Goal: Task Accomplishment & Management: Complete application form

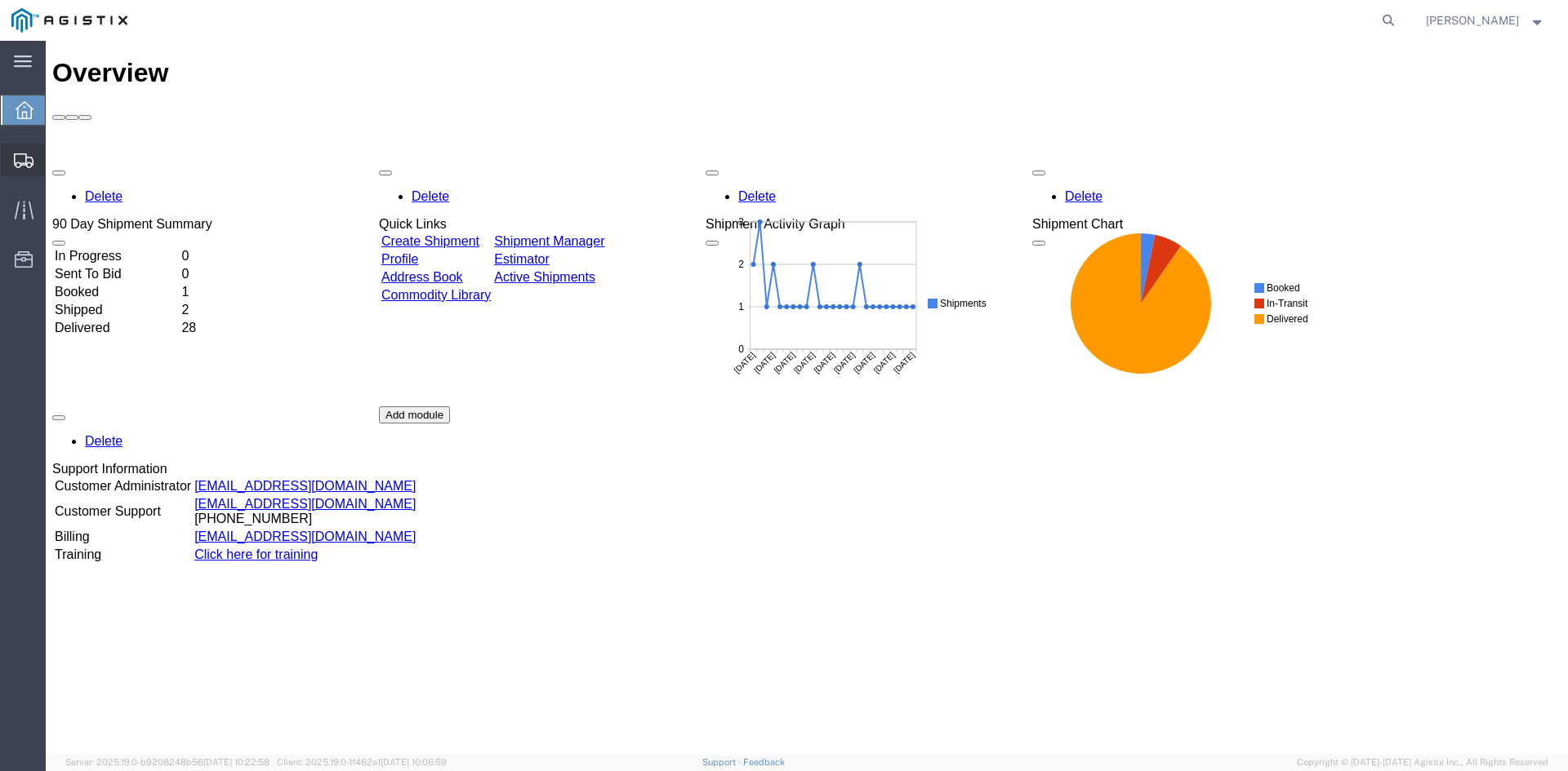
click at [0, 0] on span "Create Shipment" at bounding box center [0, 0] width 0 height 0
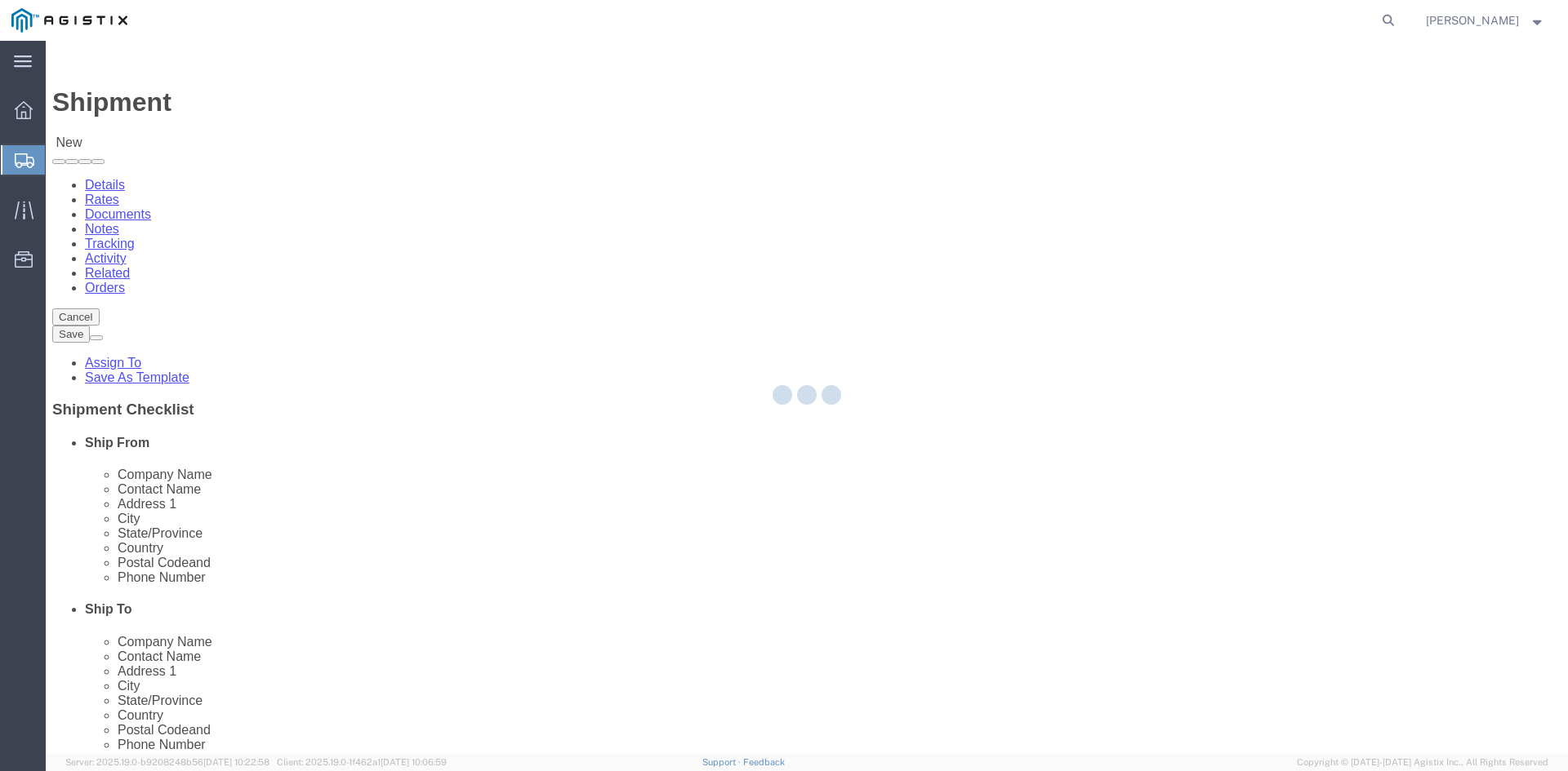
select select
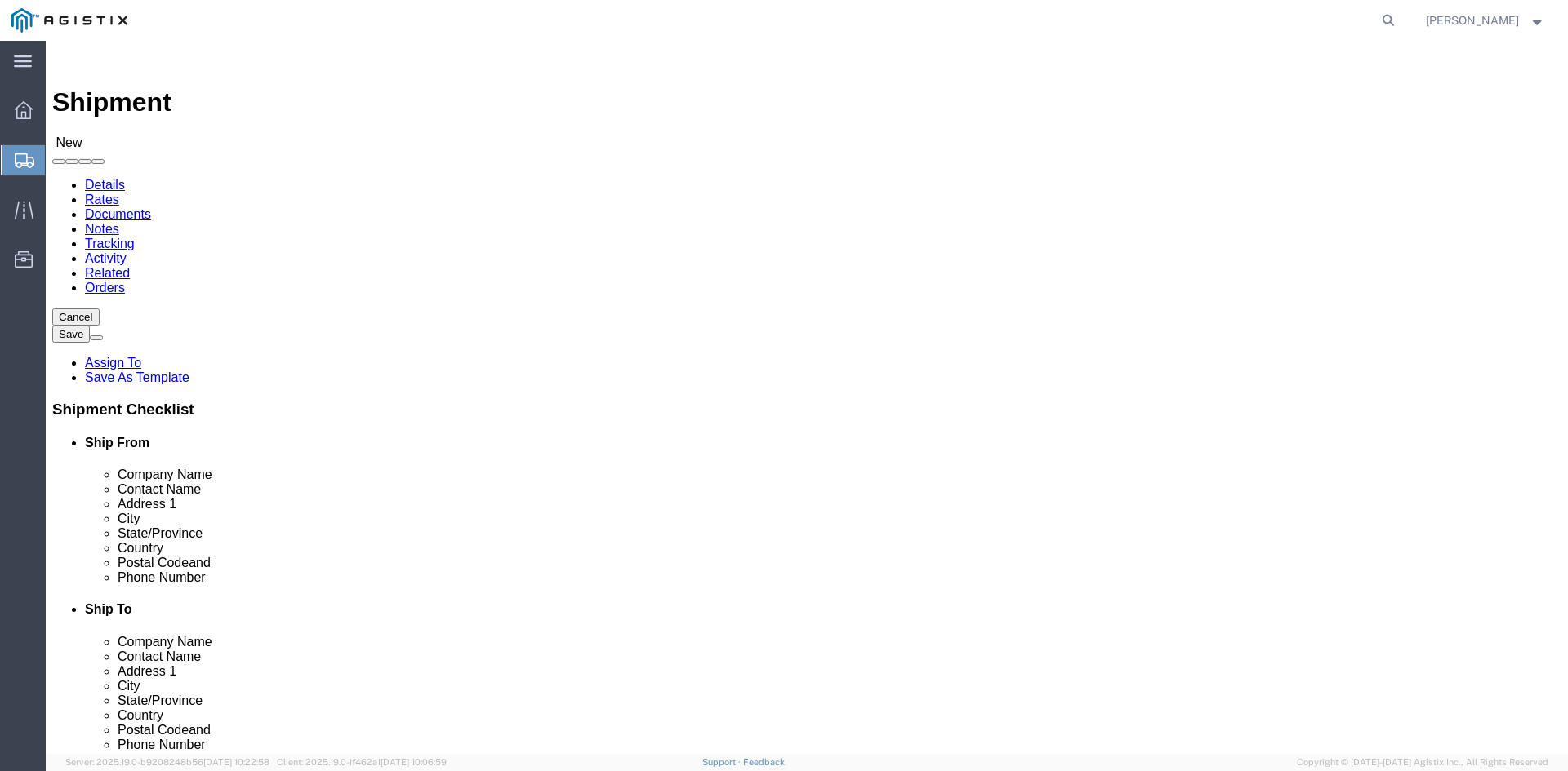
click select "Select [PERSON_NAME] Utility Products PG&E"
select select "9596"
click select "Select [PERSON_NAME] Utility Products PG&E"
select select
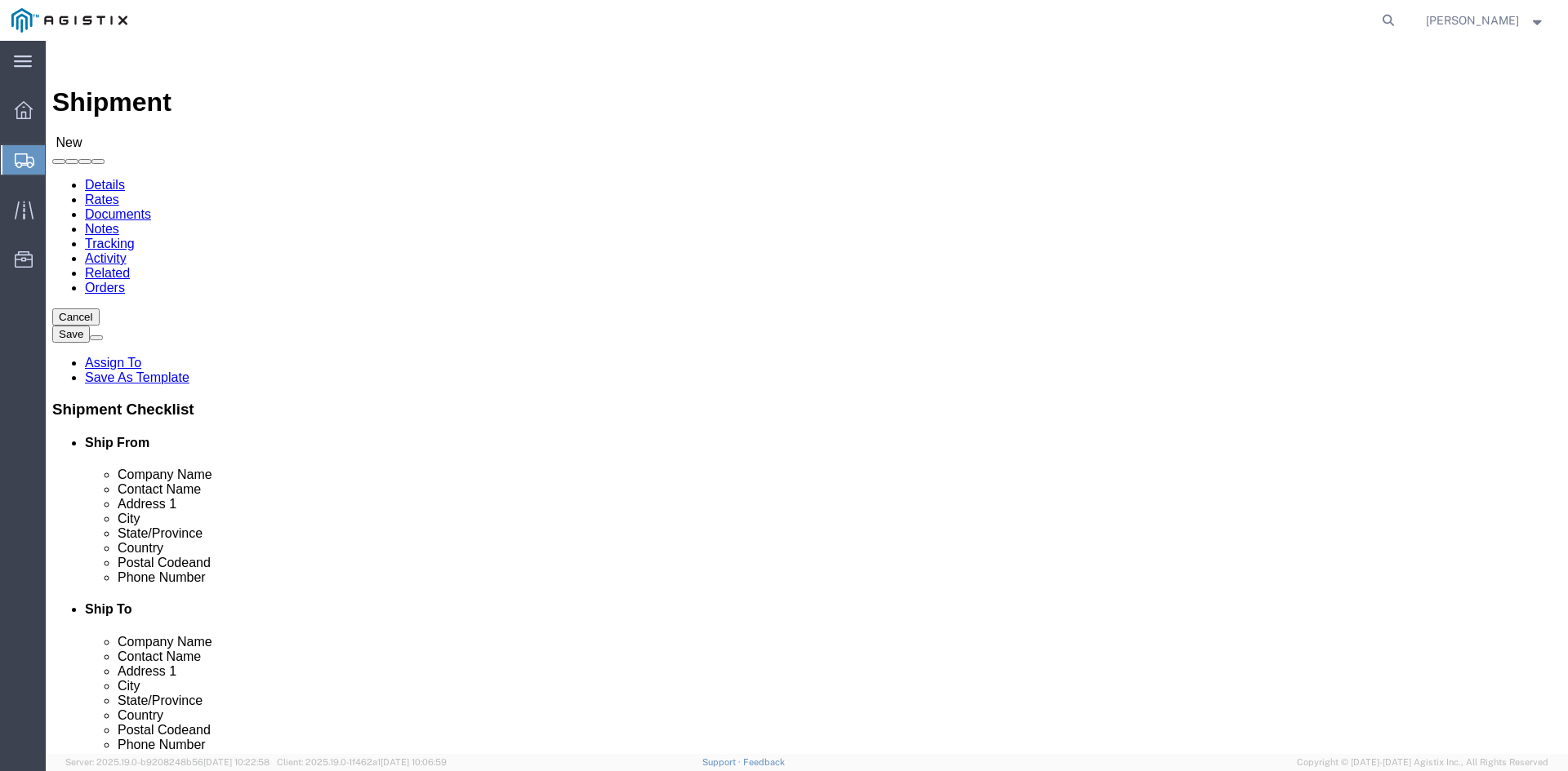
click select "Select All Others [GEOGRAPHIC_DATA] [GEOGRAPHIC_DATA] [GEOGRAPHIC_DATA] [GEOGRA…"
select select "19996"
click select "Select All Others [GEOGRAPHIC_DATA] [GEOGRAPHIC_DATA] [GEOGRAPHIC_DATA] [GEOGRA…"
click input "text"
type input "pac"
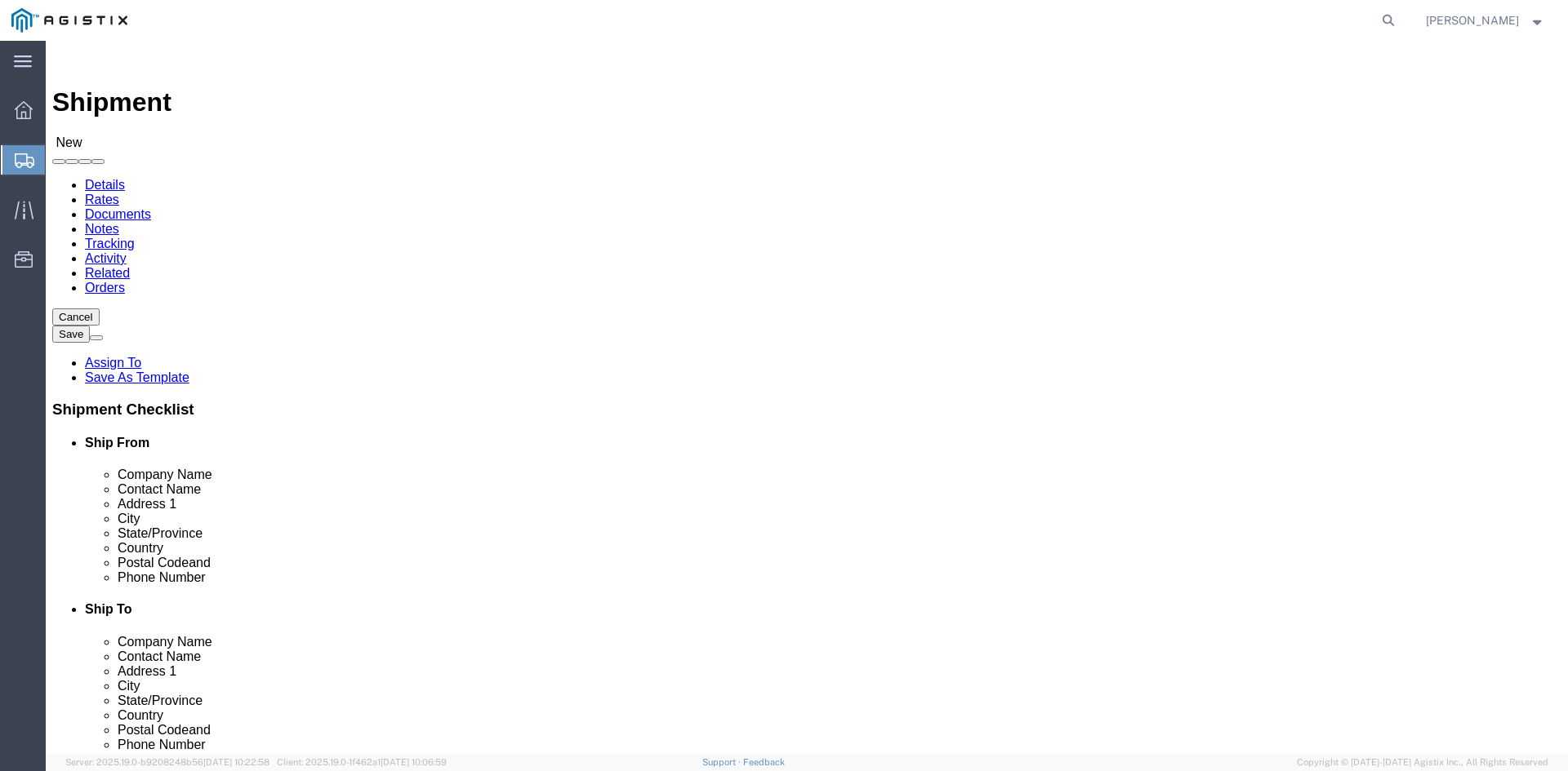
click p "- Pacific Gas & Electric - ([PERSON_NAME]) [STREET_ADDRESS]"
select select "CA"
type input "Pacific Gas & Electric"
click input "text"
type input "b"
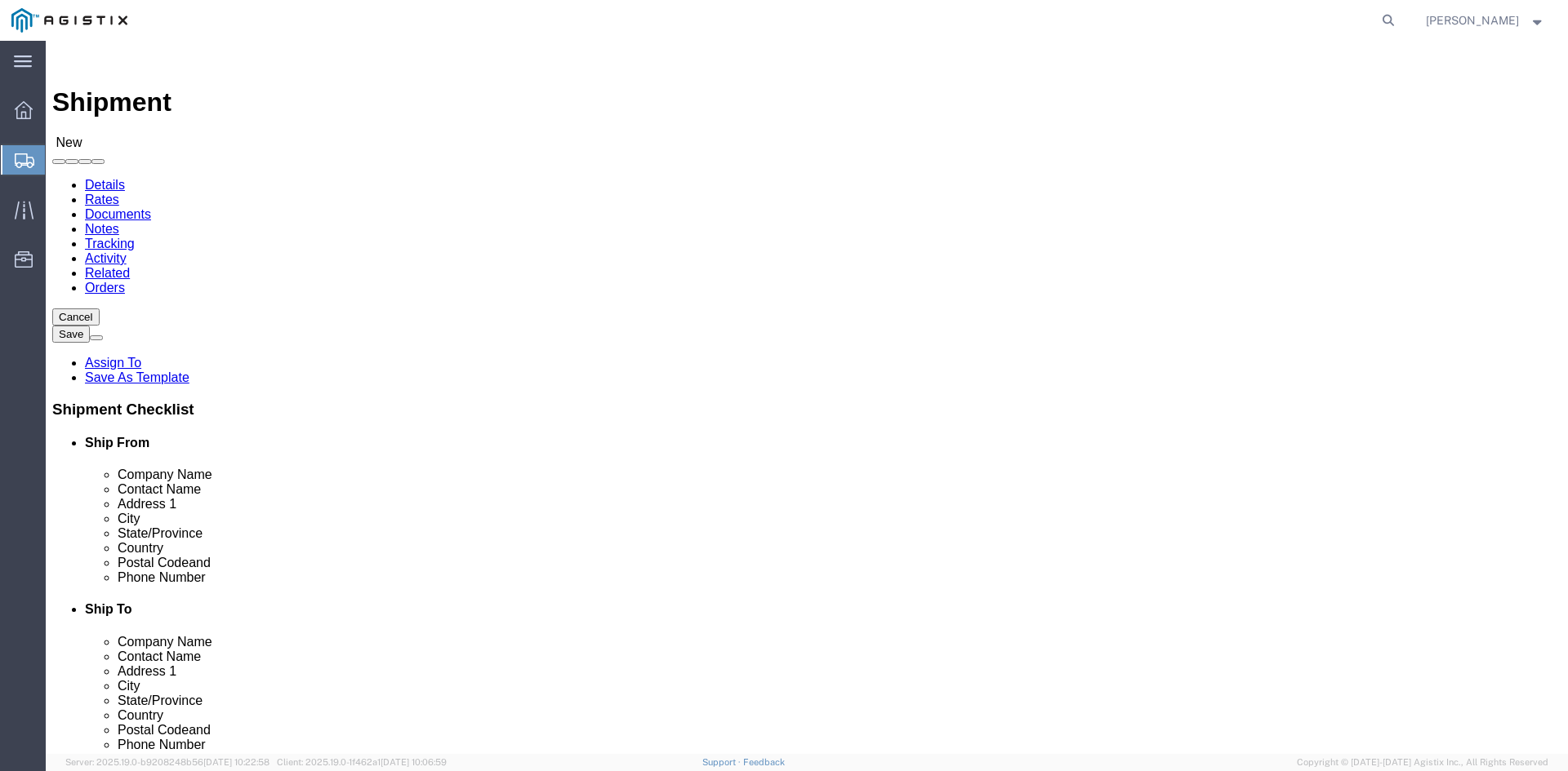
click p "- BUPG - ([PERSON_NAME]) 43045 W [GEOGRAPHIC_DATA], 48375, [GEOGRAPHIC_DATA] , …"
select select "MI"
type input "BUPG"
click input "text"
type input "M"
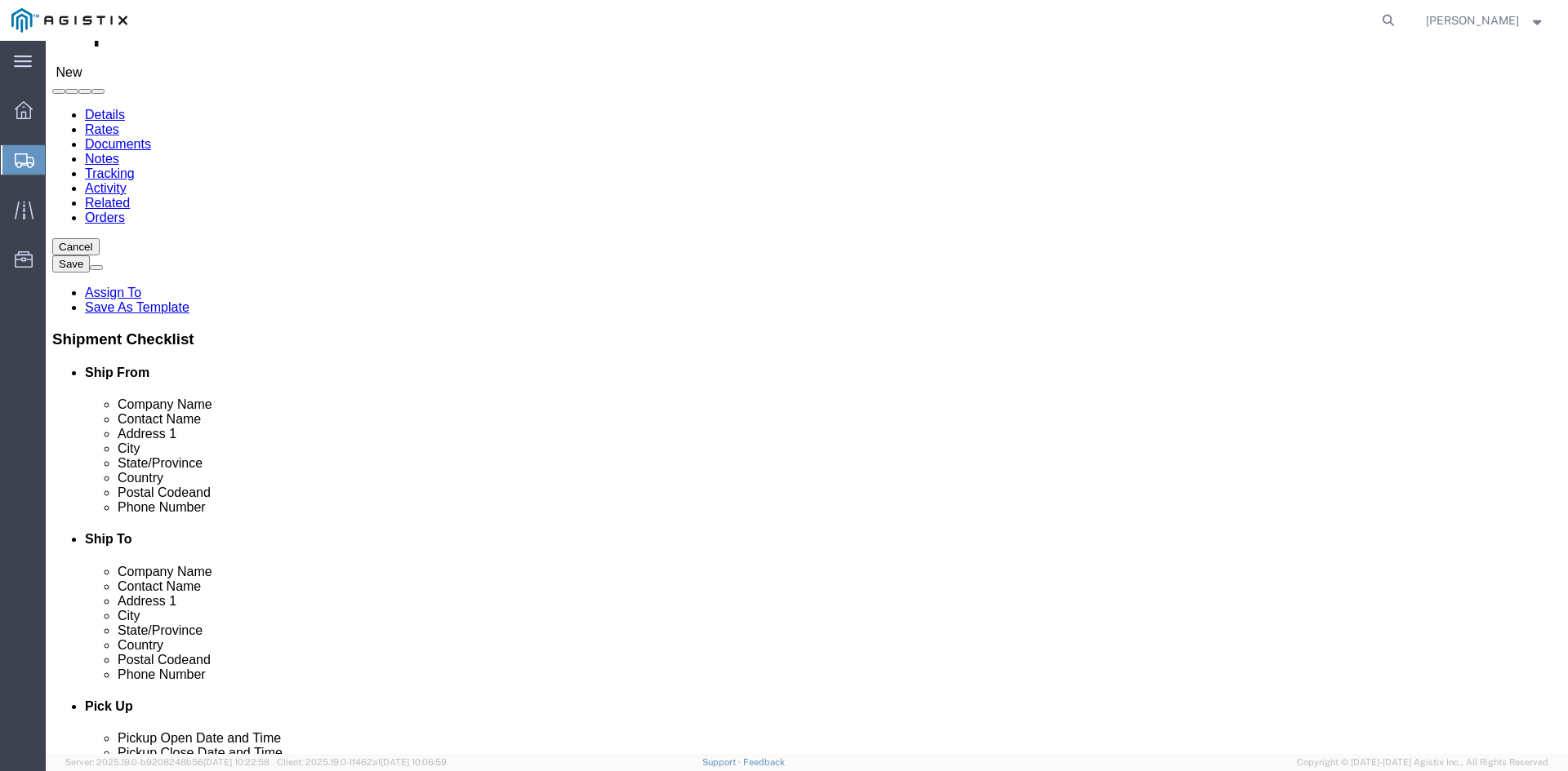
scroll to position [327, 0]
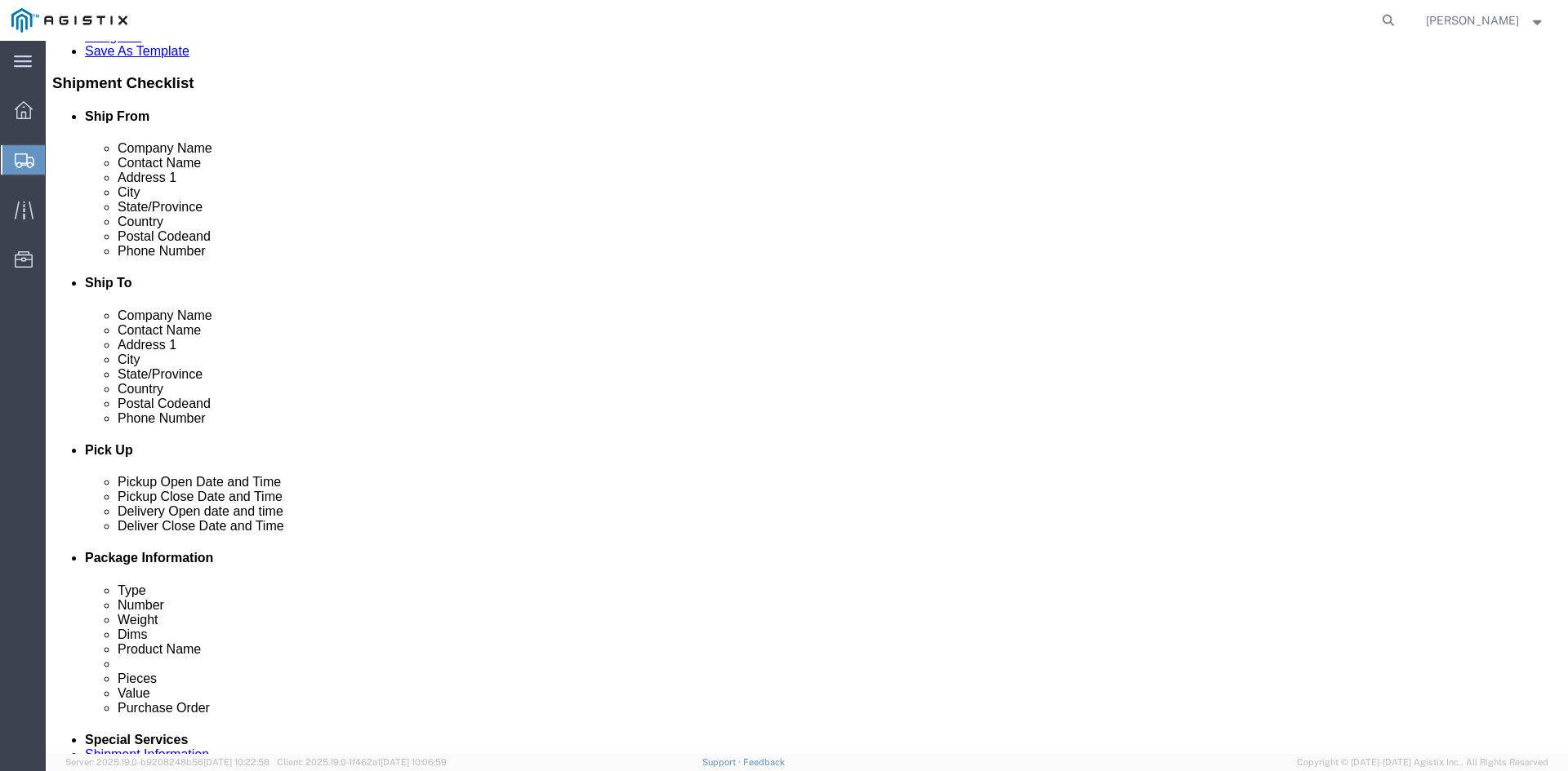
type input "[PERSON_NAME]"
drag, startPoint x: 278, startPoint y: 391, endPoint x: 298, endPoint y: 410, distance: 27.6
click input "text"
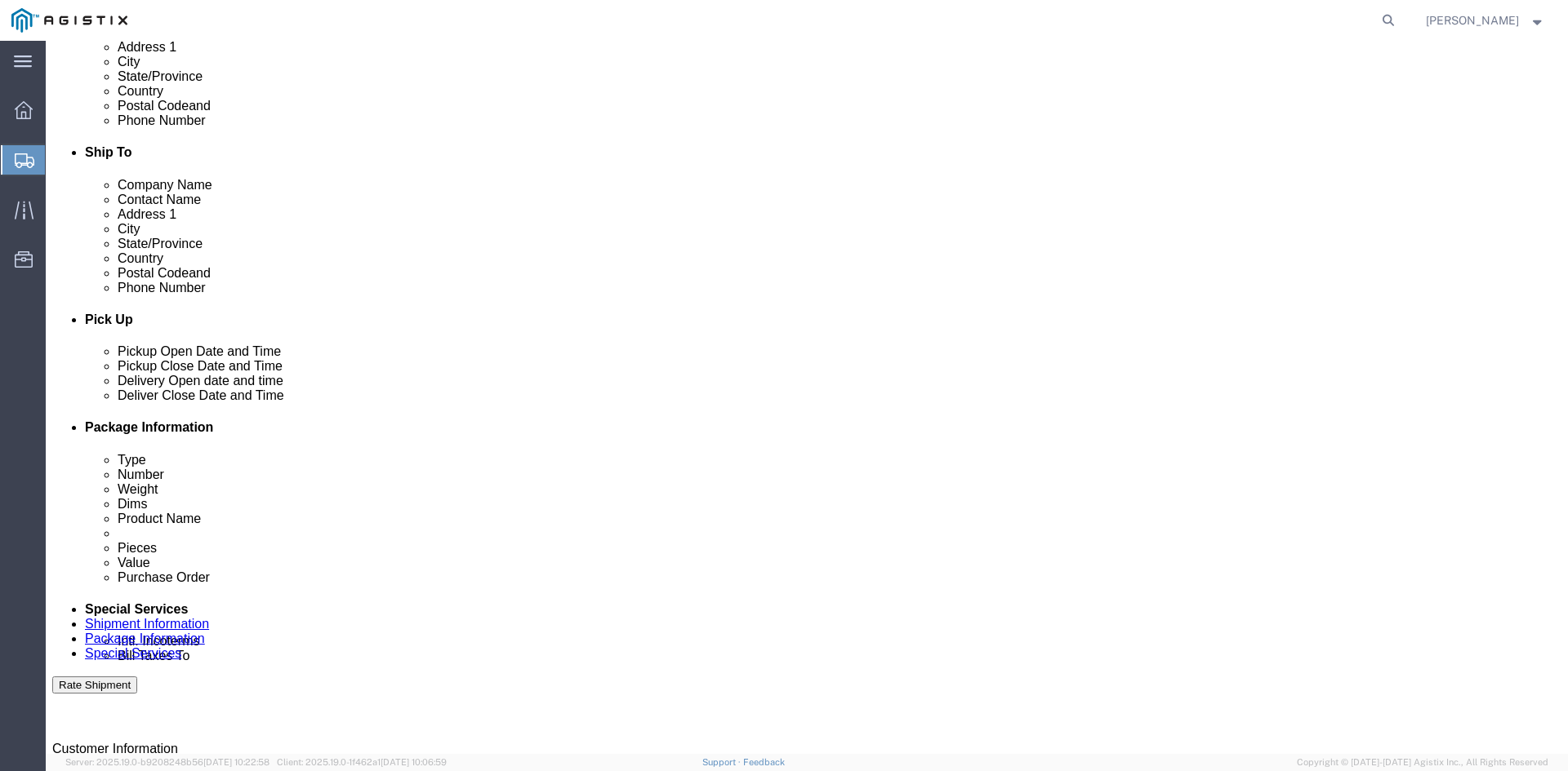
scroll to position [490, 0]
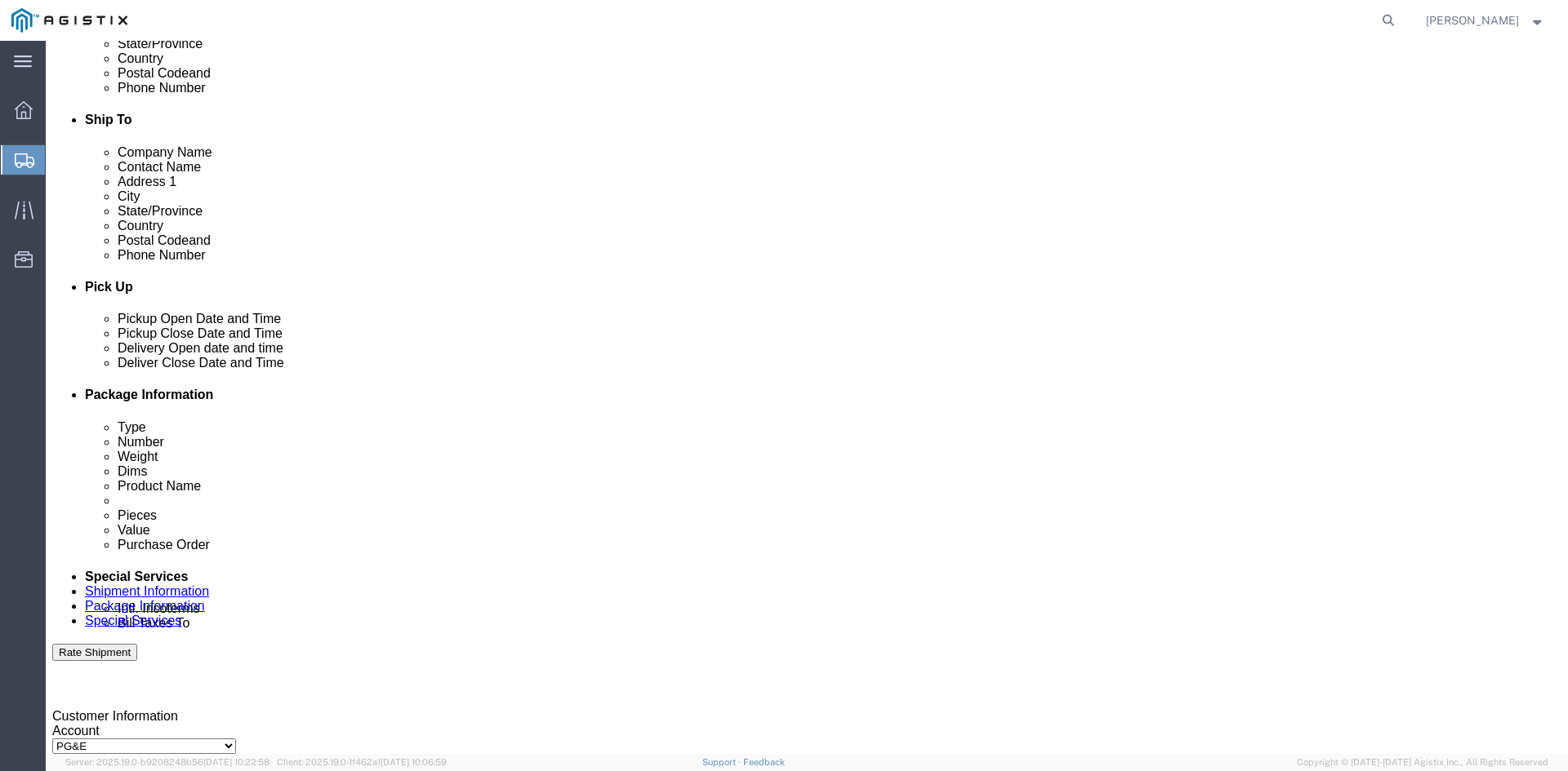
type input "[EMAIL_ADDRESS][DOMAIN_NAME]"
click div "[DATE] 9:00 AM"
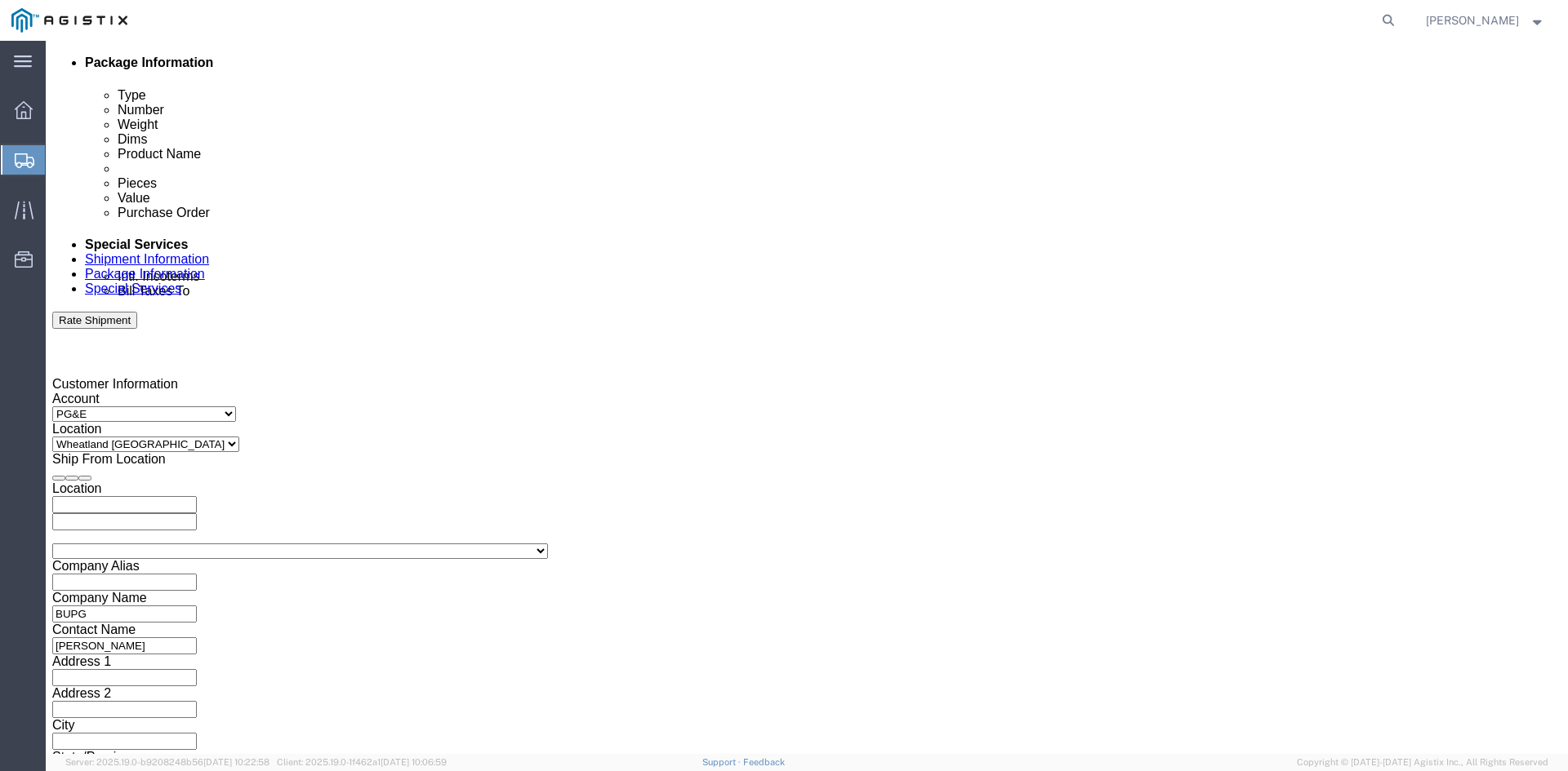
click button "Apply"
click div "[DATE] 4:00 PM"
type input "3:00 PM"
click button "Apply"
click div
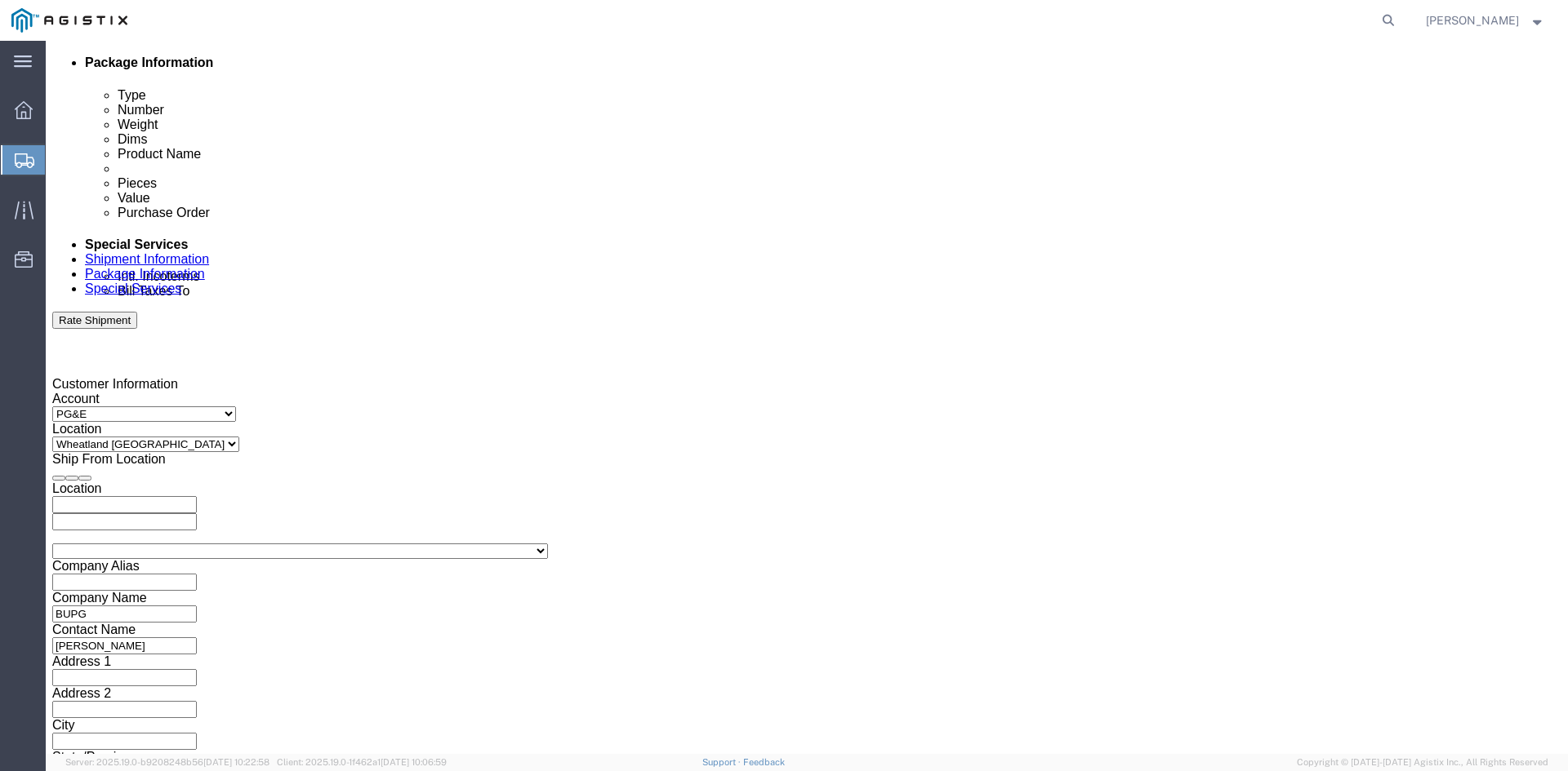
click button "Apply"
click div
click button "Apply"
click input "text"
type input "3501419703"
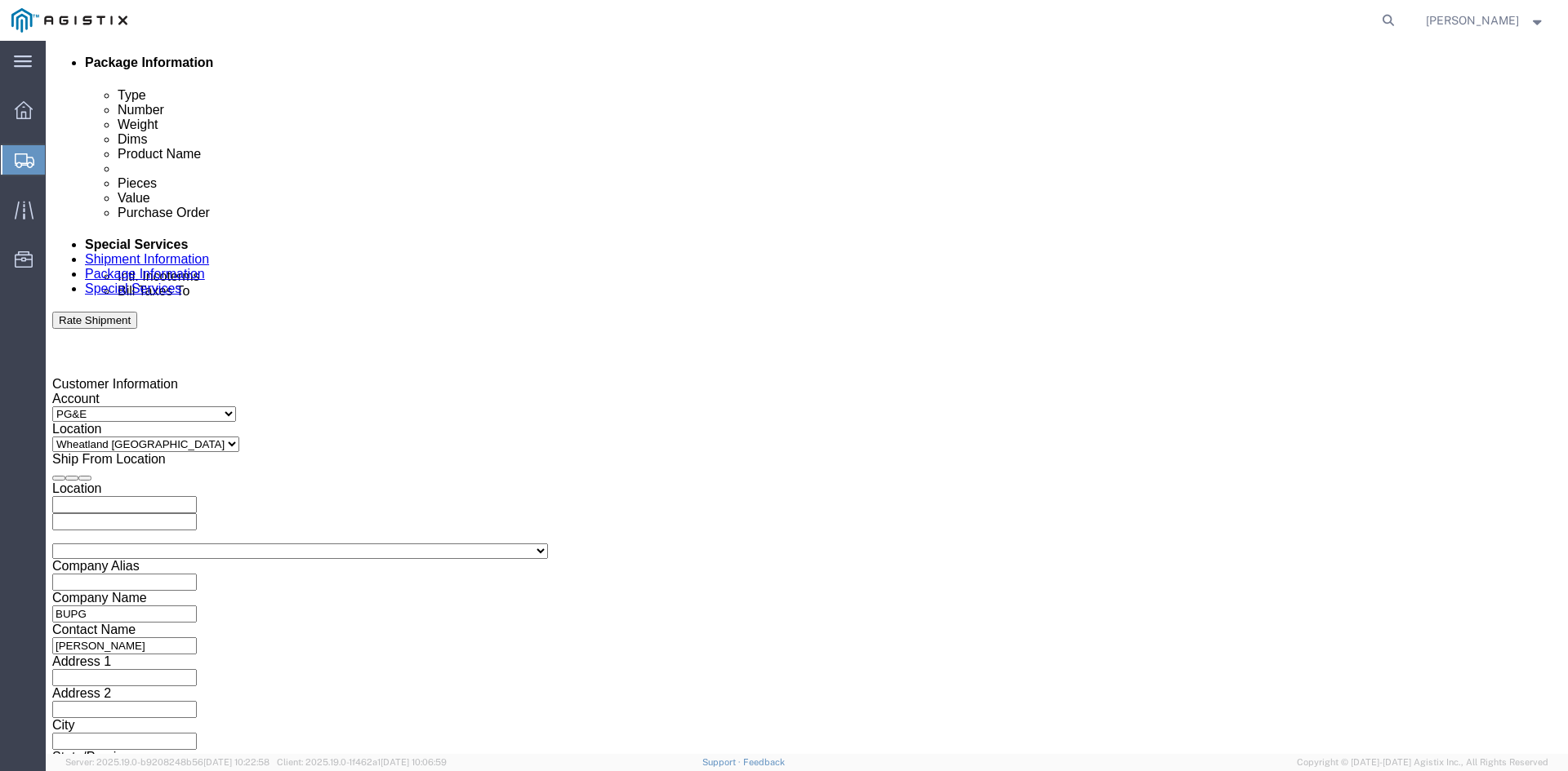
click button "Continue"
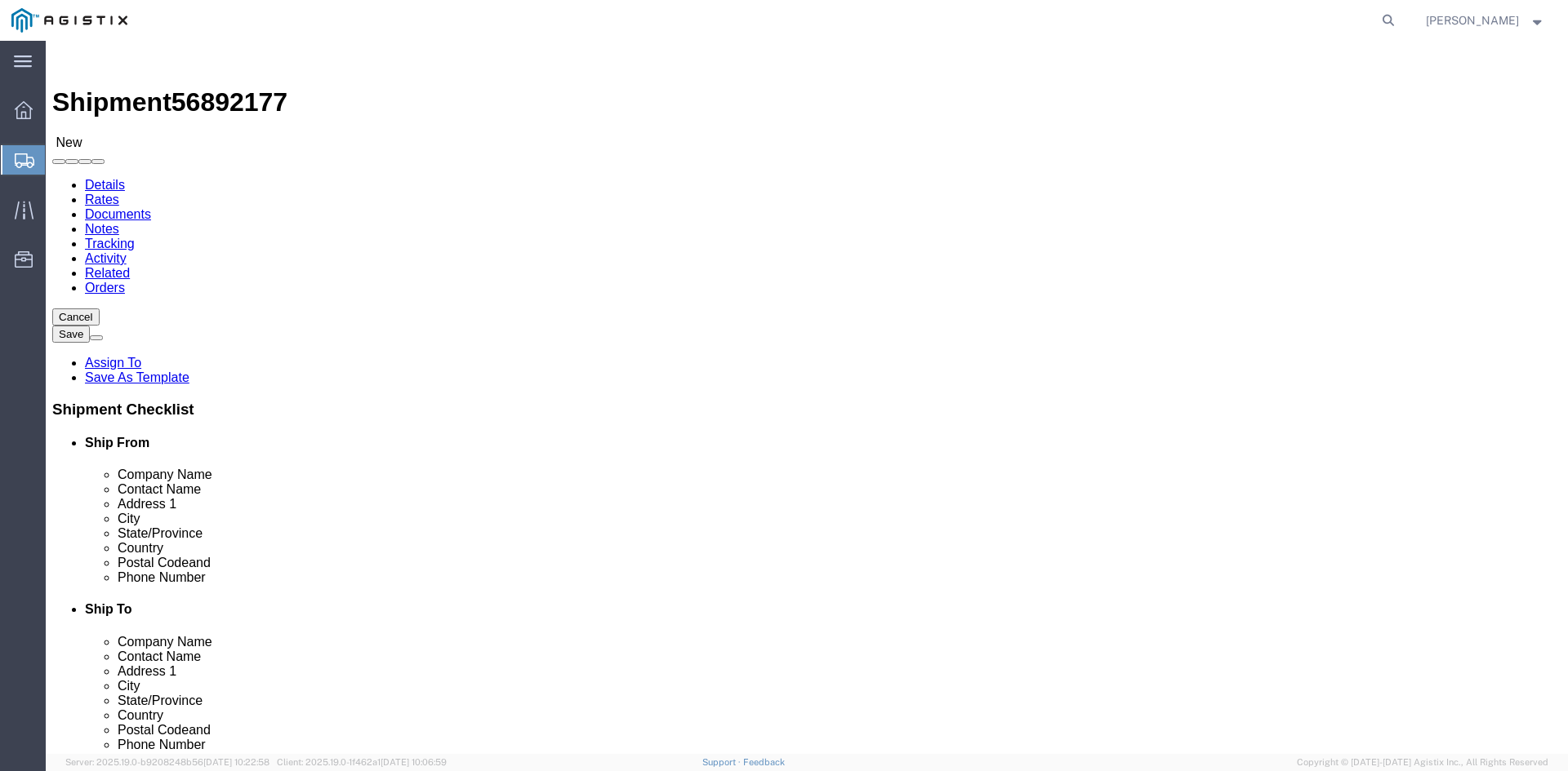
click select "Select Bulk Bundle(s) Cardboard Box(es) Carton(s) Crate(s) Drum(s) (Fiberboard)…"
select select "PSNS"
click select "Select Bulk Bundle(s) Cardboard Box(es) Carton(s) Crate(s) Drum(s) (Fiberboard)…"
click input "text"
type input "33"
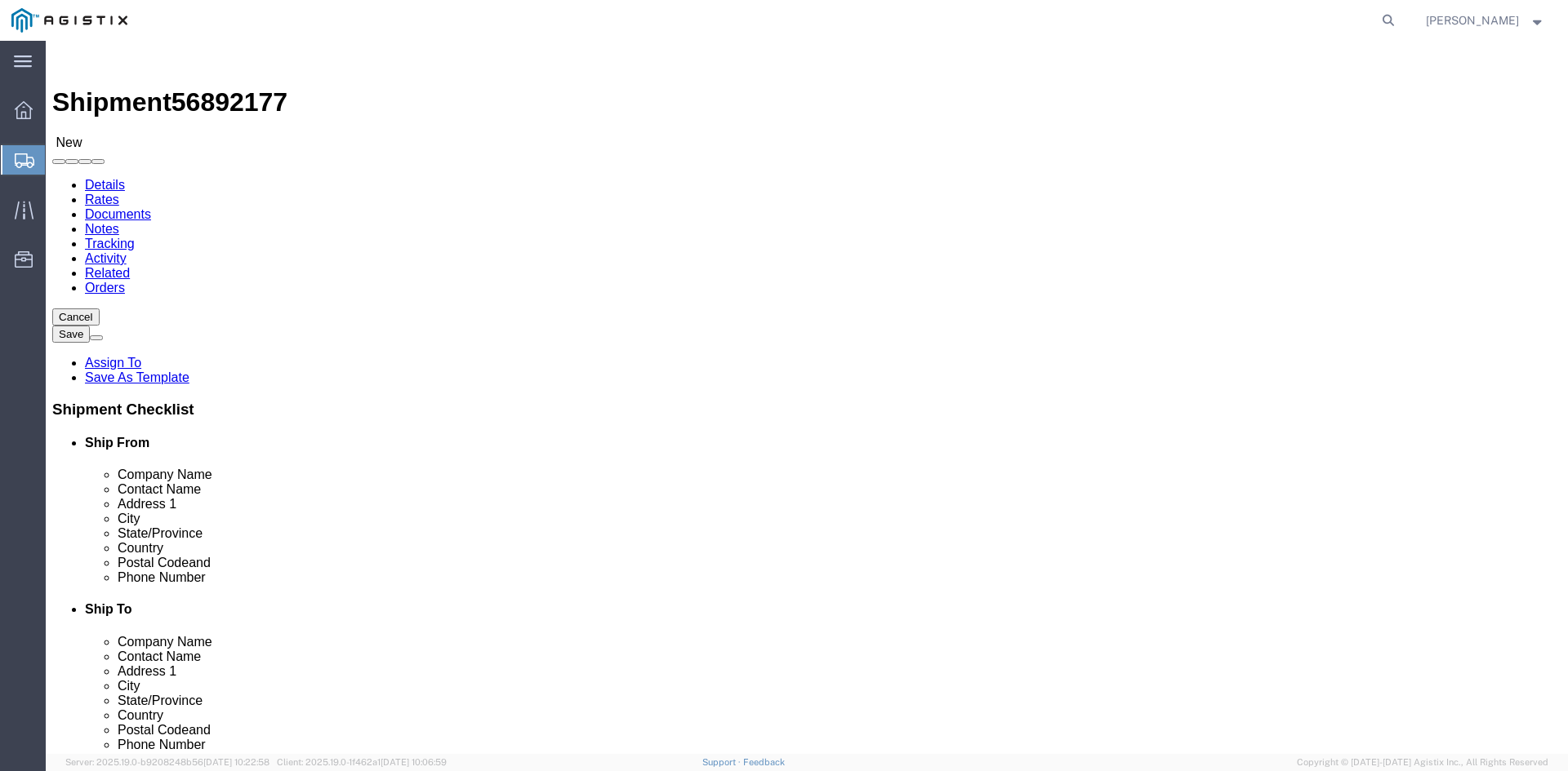
click input "1"
type input "2"
click input "text"
type input "48"
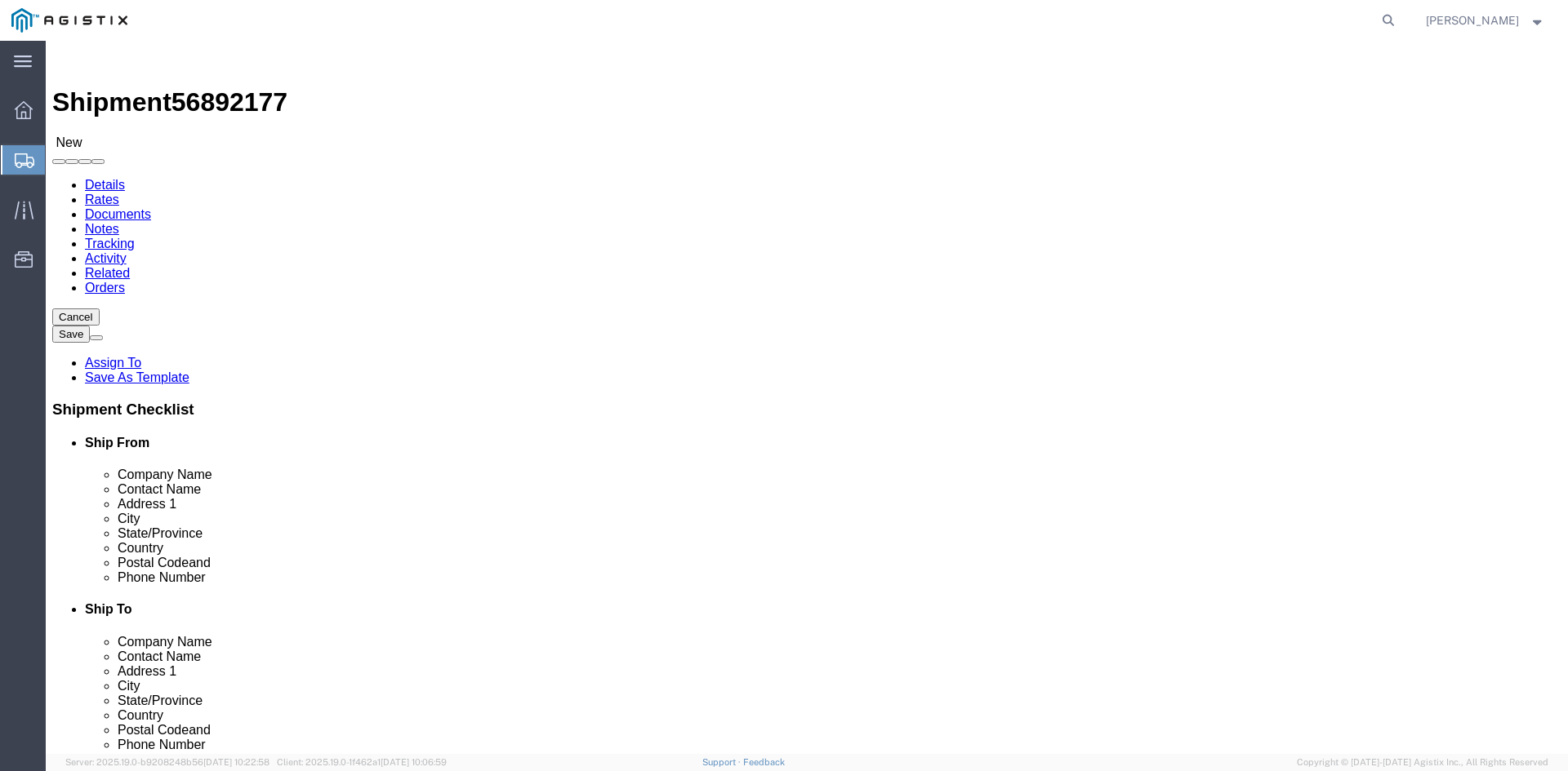
type input "40"
type input "84"
click input "0.00"
type input "1136"
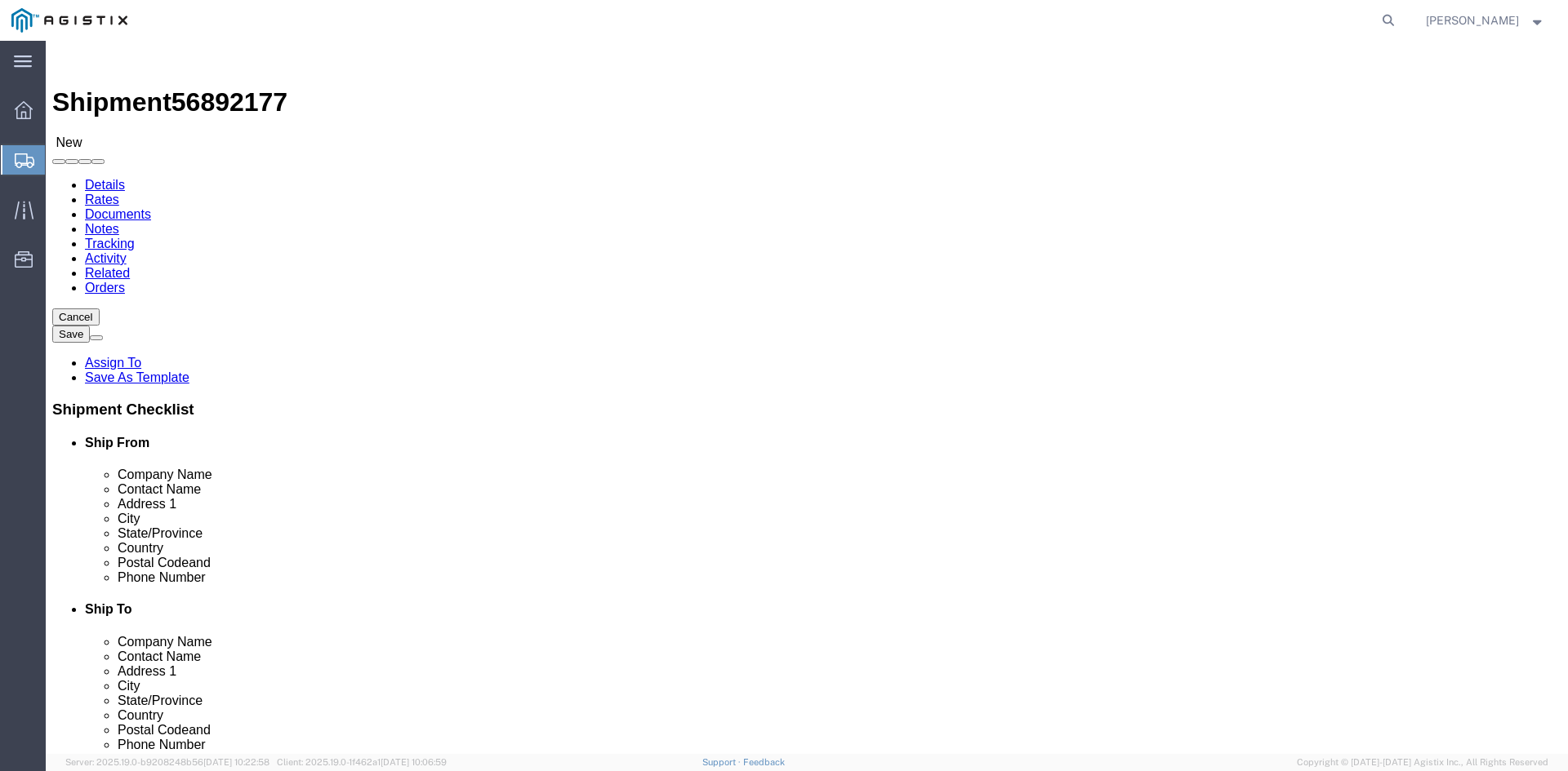
click link "Add Content"
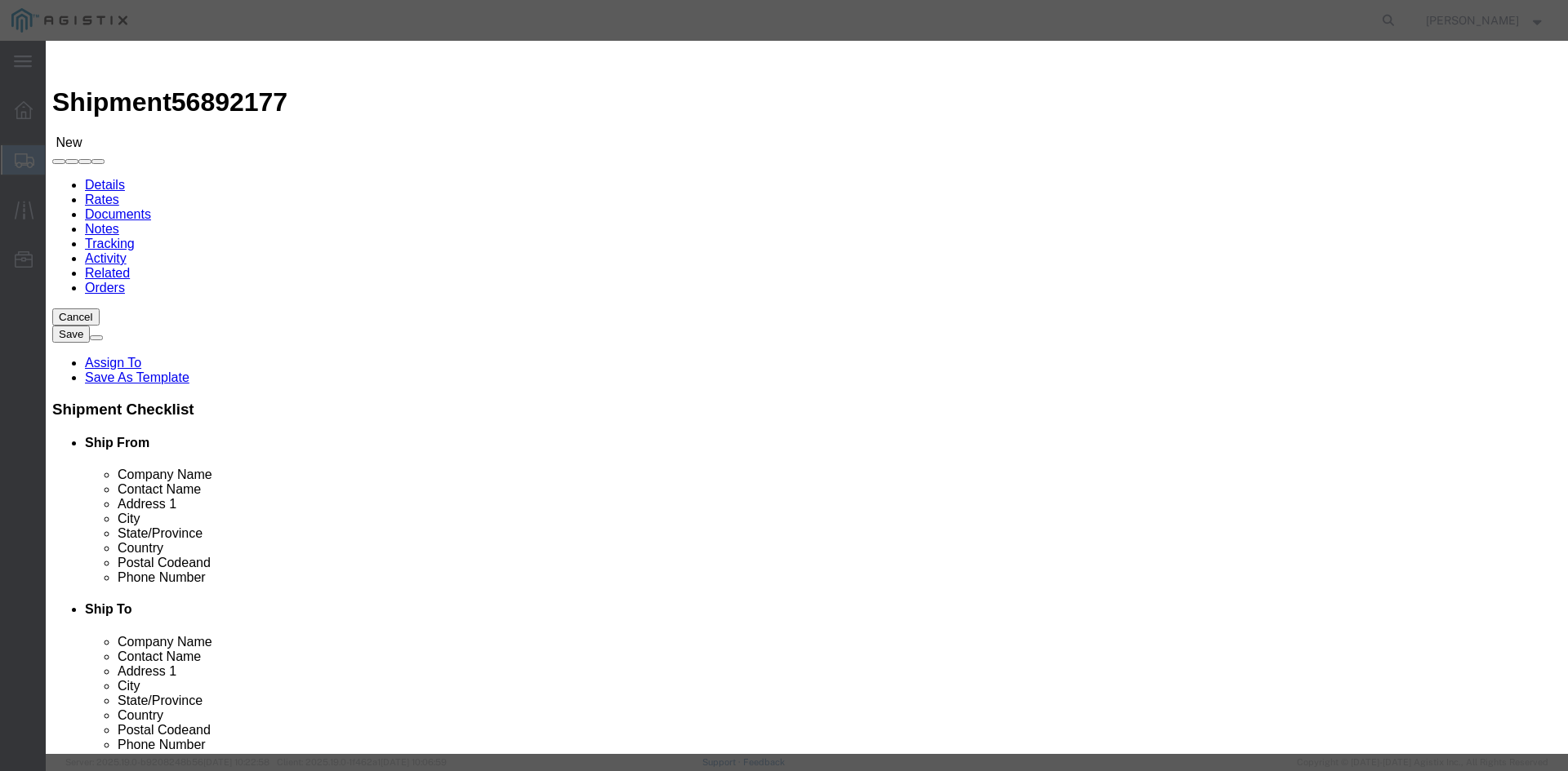
click input "text"
type input "rings"
click input "0"
type input "3300"
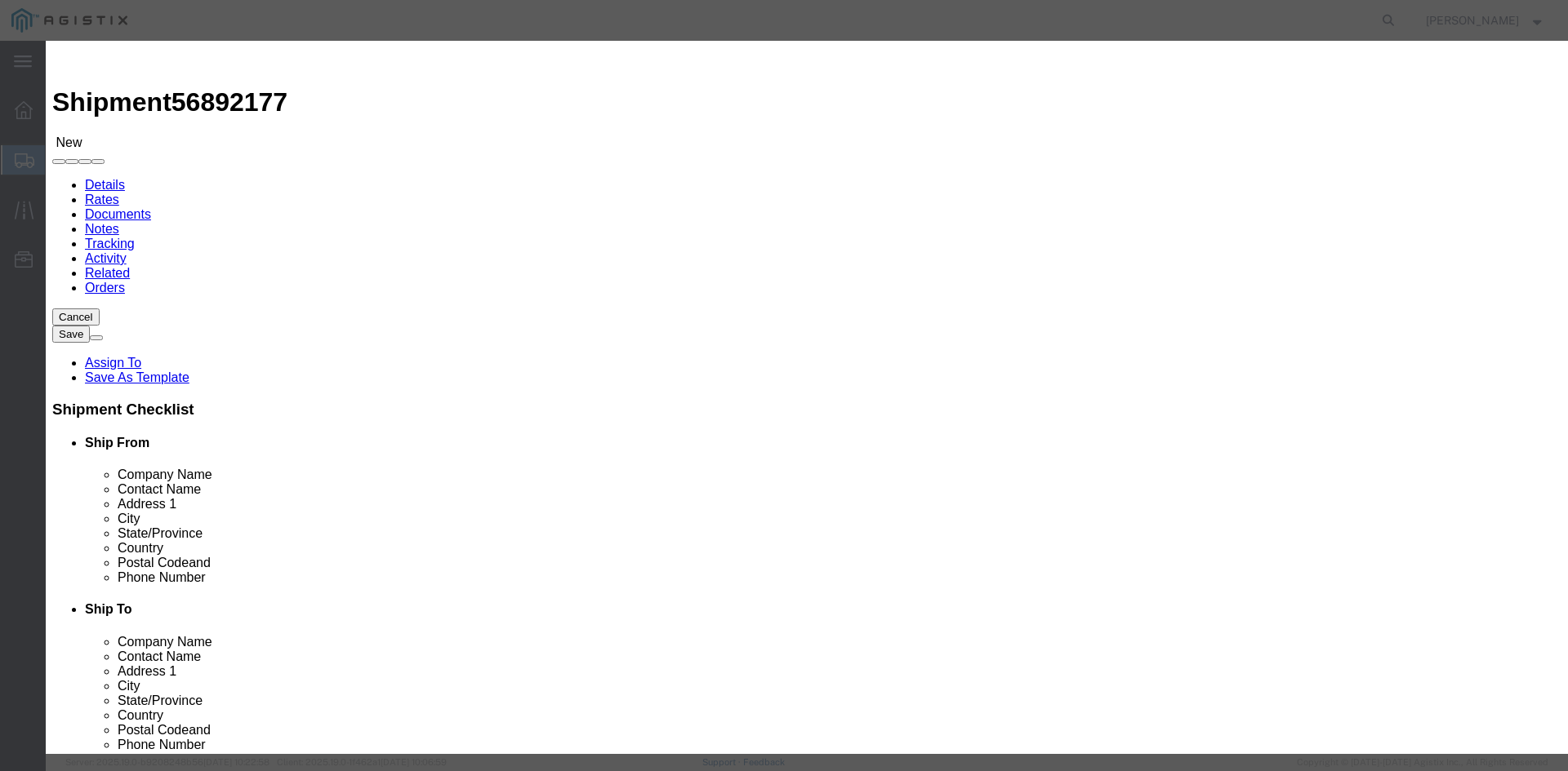
click input "text"
type input "16000"
click select "Select 50 55 60 65 70 85 92.5 100 125 175 250 300 400"
select select "85"
click select "Select 50 55 60 65 70 85 92.5 100 125 175 250 300 400"
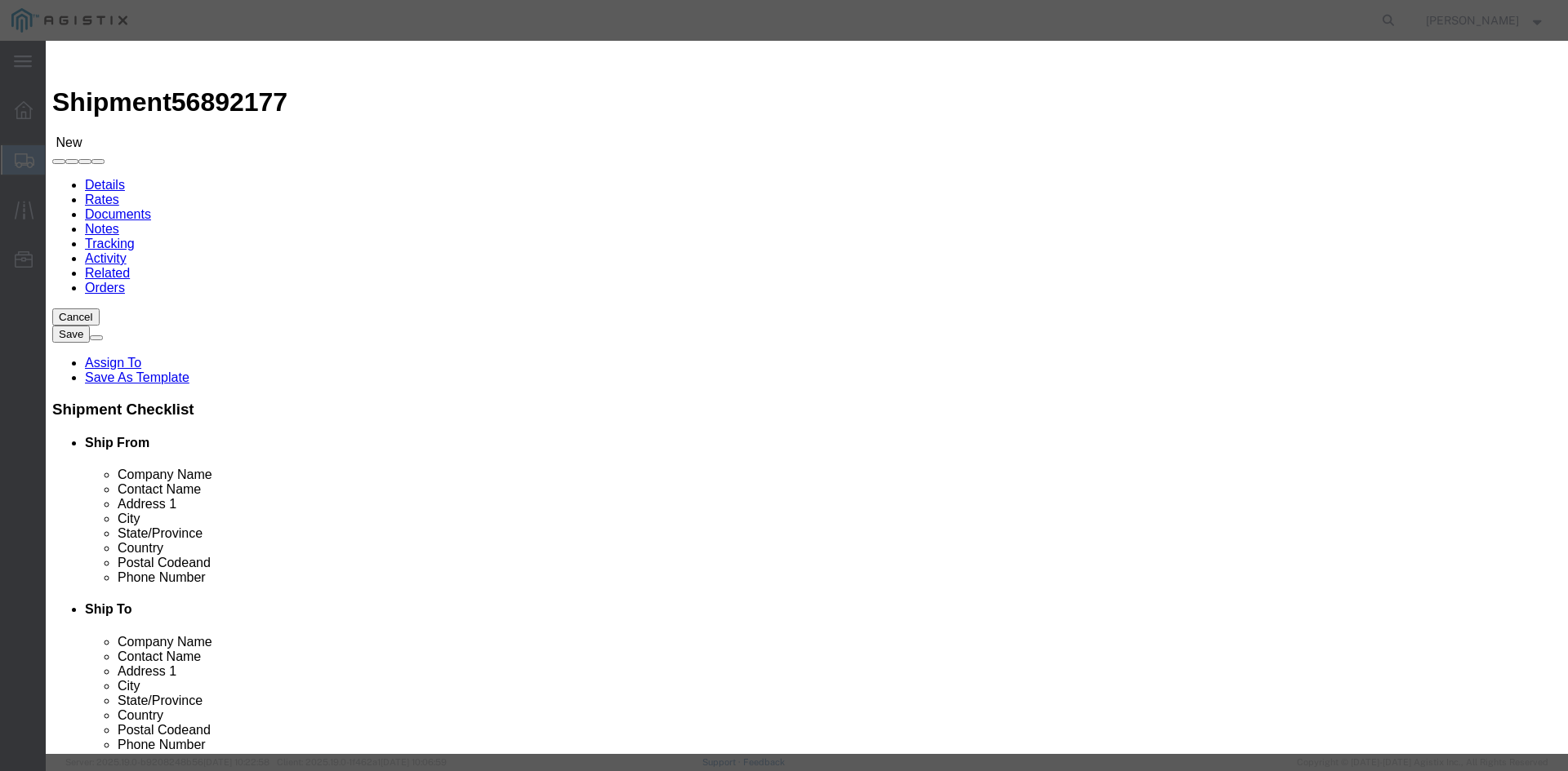
click button "Save & Close"
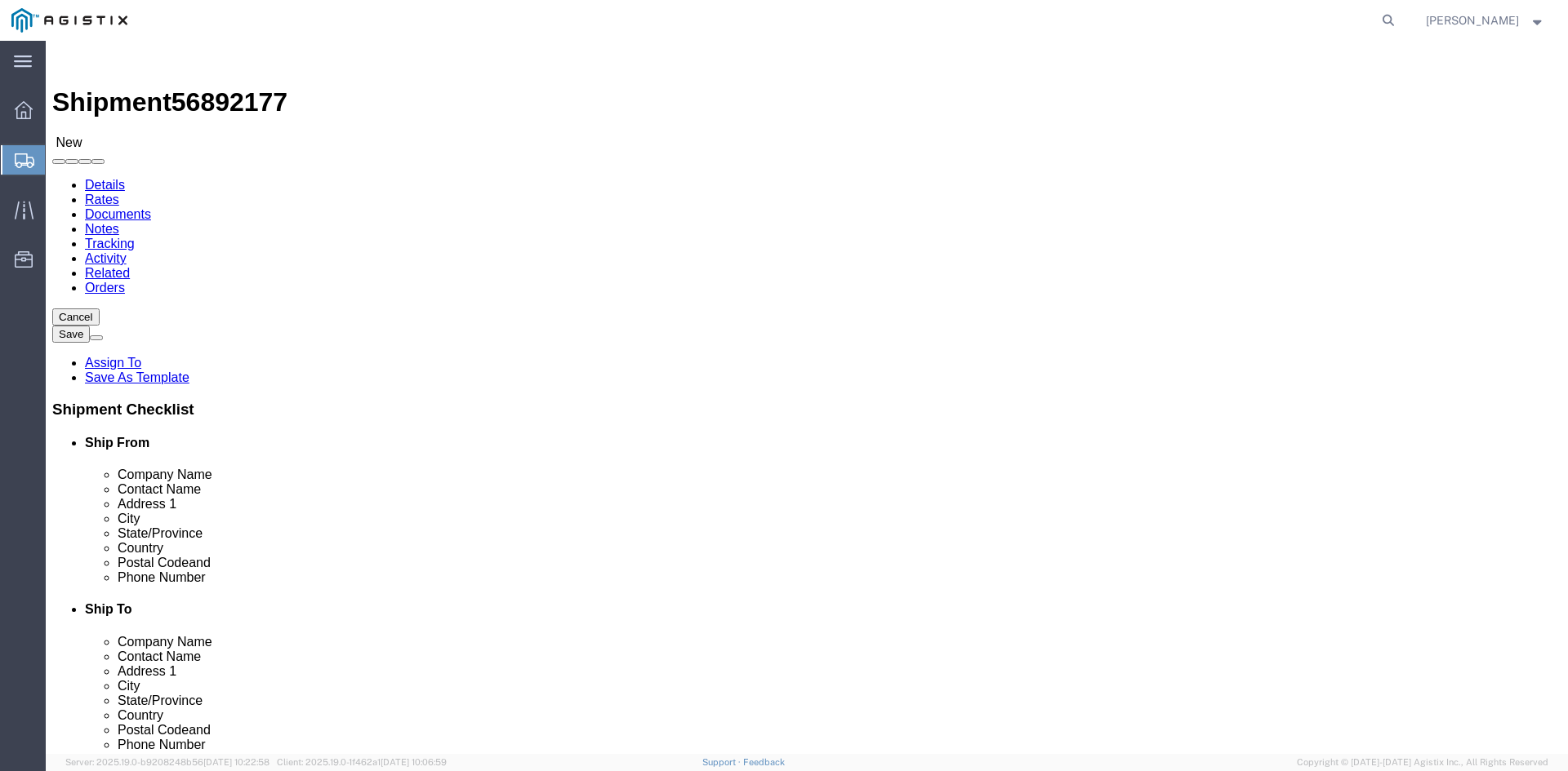
click button "Rate Shipment"
